Goal: Transaction & Acquisition: Purchase product/service

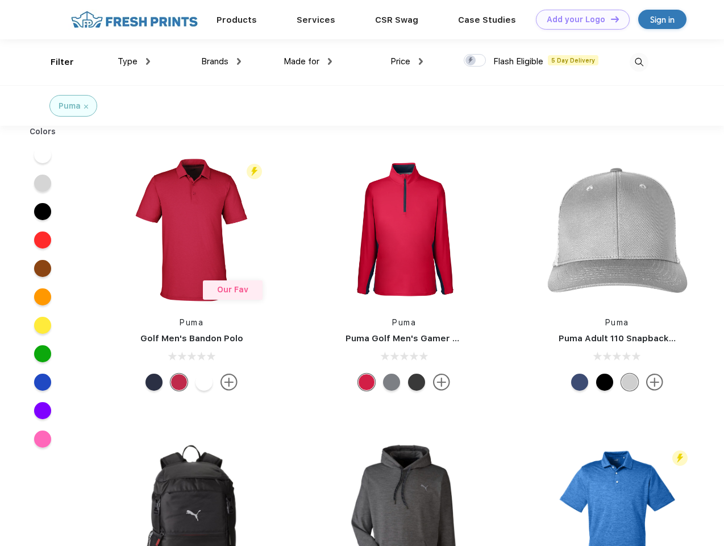
click at [579, 19] on link "Add your Logo Design Tool" at bounding box center [583, 20] width 94 height 20
click at [0, 0] on div "Design Tool" at bounding box center [0, 0] width 0 height 0
click at [610, 19] on link "Add your Logo Design Tool" at bounding box center [583, 20] width 94 height 20
click at [55, 62] on div "Filter" at bounding box center [62, 62] width 23 height 13
click at [134, 61] on span "Type" at bounding box center [128, 61] width 20 height 10
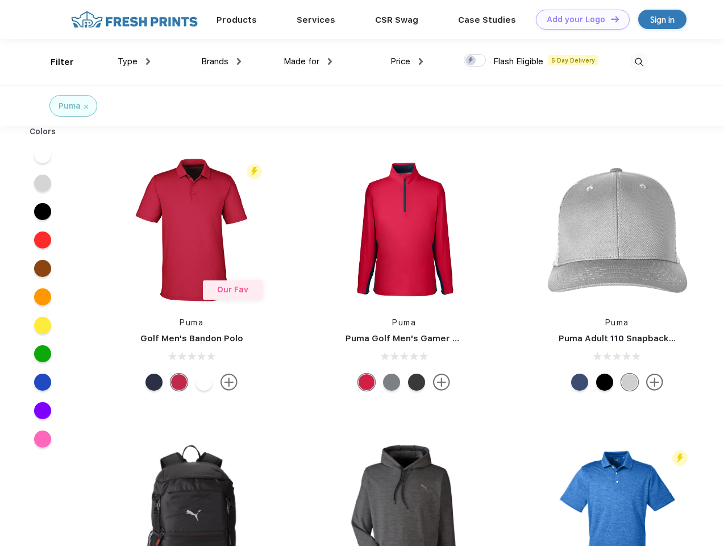
click at [221, 61] on span "Brands" at bounding box center [214, 61] width 27 height 10
click at [308, 61] on span "Made for" at bounding box center [302, 61] width 36 height 10
click at [407, 61] on span "Price" at bounding box center [401, 61] width 20 height 10
click at [475, 61] on div at bounding box center [475, 60] width 22 height 13
click at [471, 61] on input "checkbox" at bounding box center [467, 56] width 7 height 7
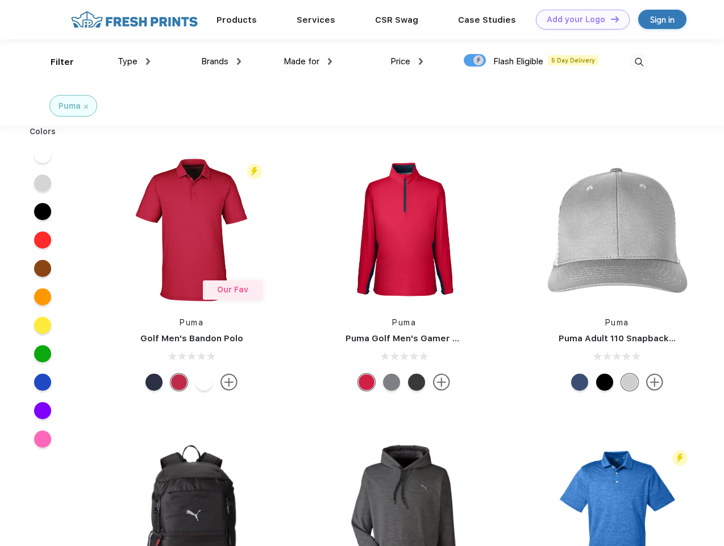
click at [639, 62] on img at bounding box center [639, 62] width 19 height 19
